Goal: Obtain resource: Download file/media

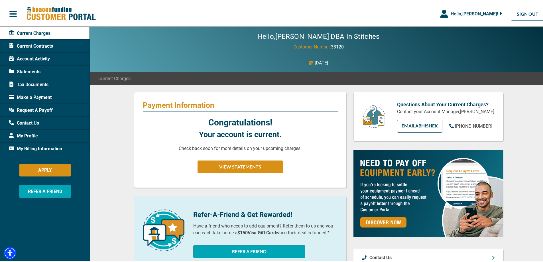
click at [41, 57] on span "Account Activity" at bounding box center [29, 57] width 41 height 7
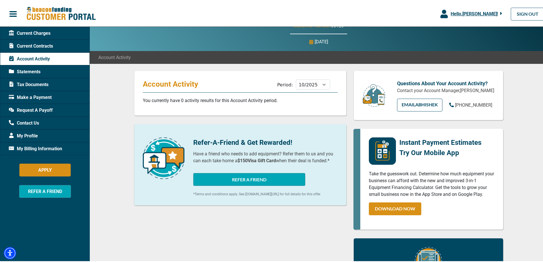
scroll to position [28, 0]
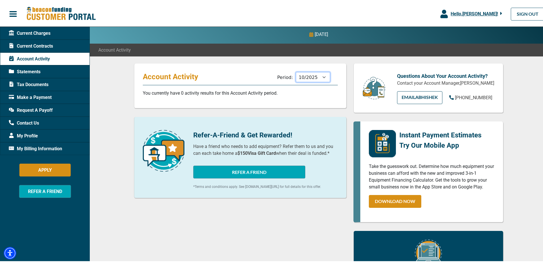
click at [318, 79] on select "11/2025 10/2025 09/2025 08/2025 07/2025 06/2025 05/2025 04/2025 03/2025 02/2025…" at bounding box center [313, 76] width 34 height 10
click at [252, 88] on div "Account Activity Period: 11/2025 10/2025 09/2025 08/2025 07/2025 06/2025 05/202…" at bounding box center [240, 84] width 213 height 45
click at [25, 68] on span "Statements" at bounding box center [25, 70] width 32 height 7
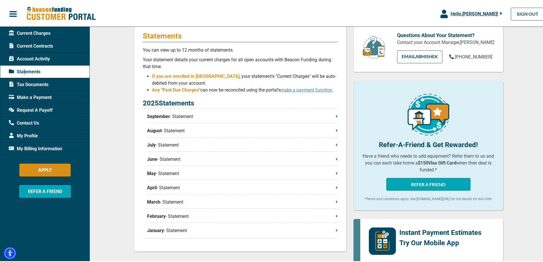
scroll to position [43, 0]
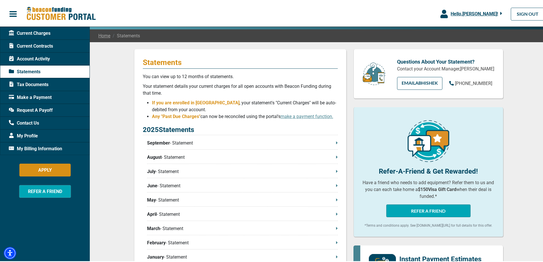
click at [43, 82] on span "Tax Documents" at bounding box center [29, 83] width 40 height 7
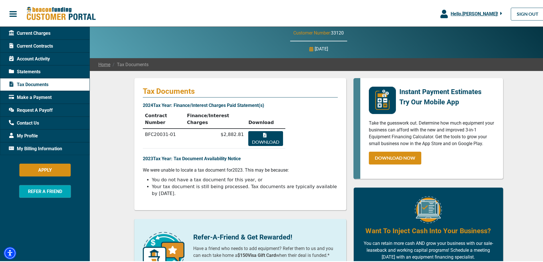
scroll to position [14, 0]
click at [264, 130] on button "Download" at bounding box center [265, 137] width 34 height 15
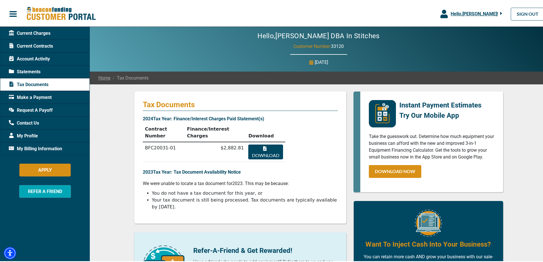
scroll to position [0, 0]
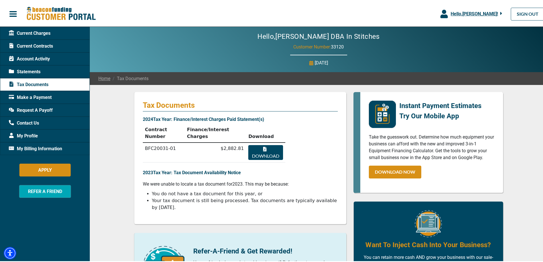
click at [50, 32] on div "Current Charges" at bounding box center [45, 32] width 90 height 13
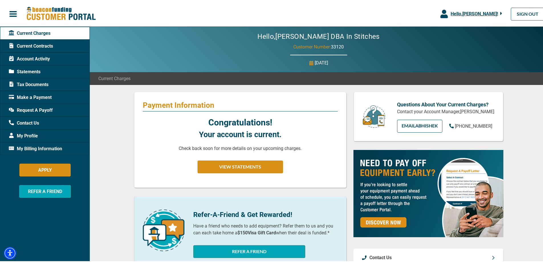
click at [38, 47] on span "Current Contracts" at bounding box center [31, 45] width 44 height 7
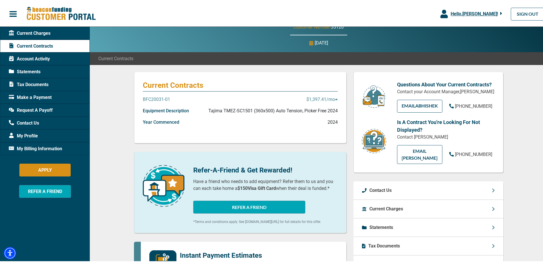
scroll to position [21, 0]
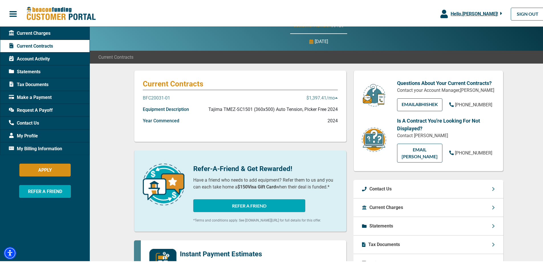
click at [335, 96] on icon at bounding box center [336, 96] width 3 height 5
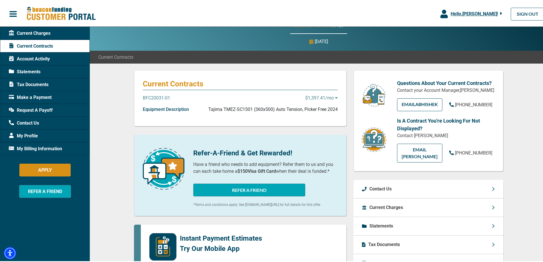
click at [335, 96] on icon at bounding box center [336, 96] width 3 height 1
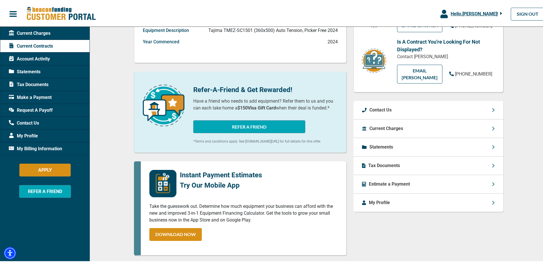
scroll to position [0, 0]
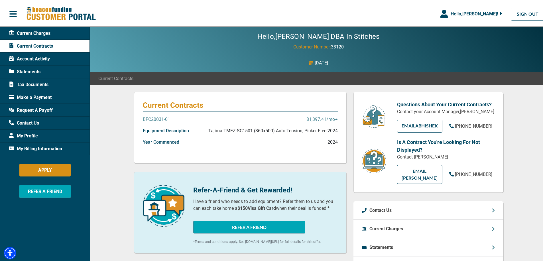
click at [157, 117] on p "BFC20031-01" at bounding box center [156, 118] width 27 height 7
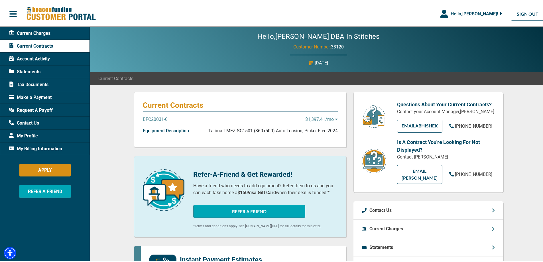
click at [157, 117] on p "BFC20031-01" at bounding box center [156, 118] width 27 height 7
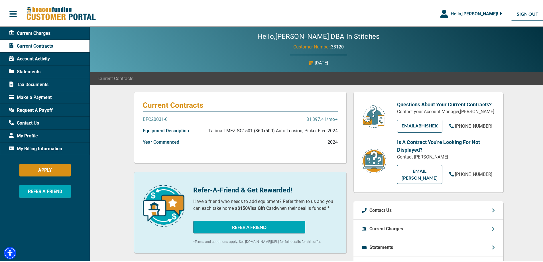
click at [34, 69] on span "Statements" at bounding box center [25, 70] width 32 height 7
